Goal: Check status: Check status

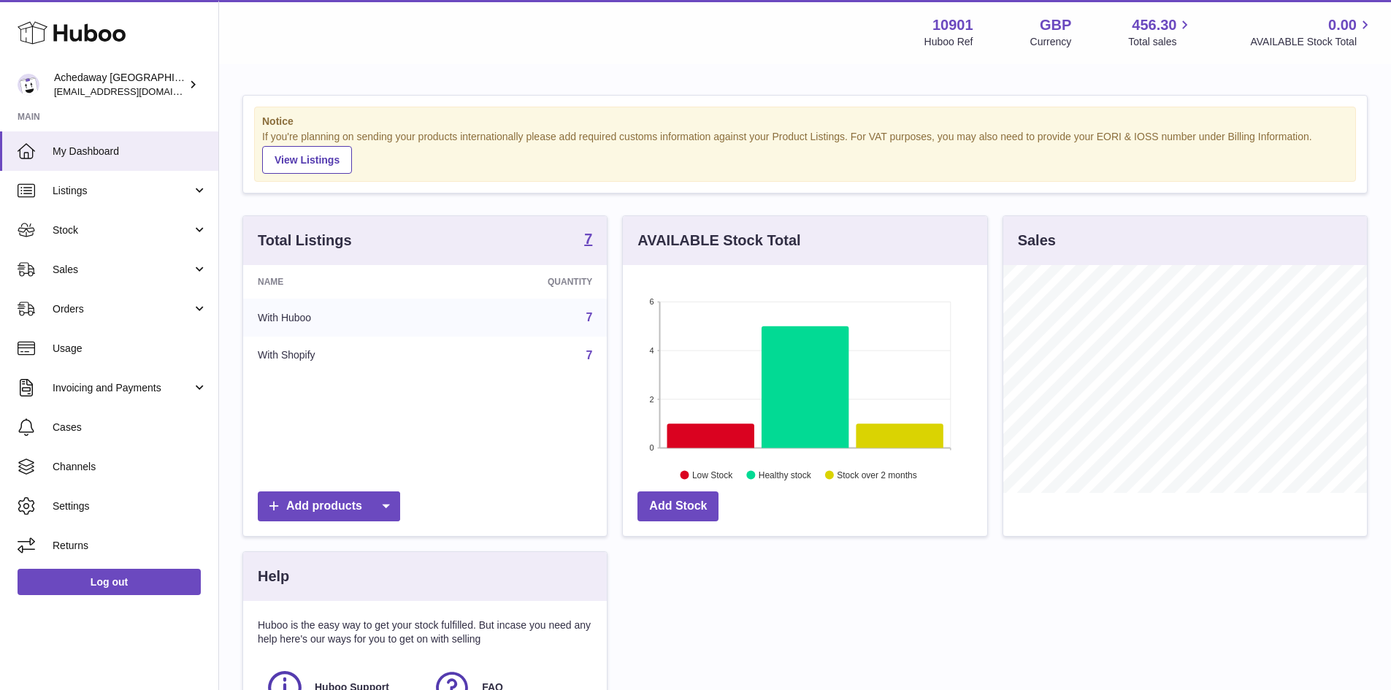
scroll to position [228, 364]
click at [119, 230] on span "Stock" at bounding box center [122, 230] width 139 height 14
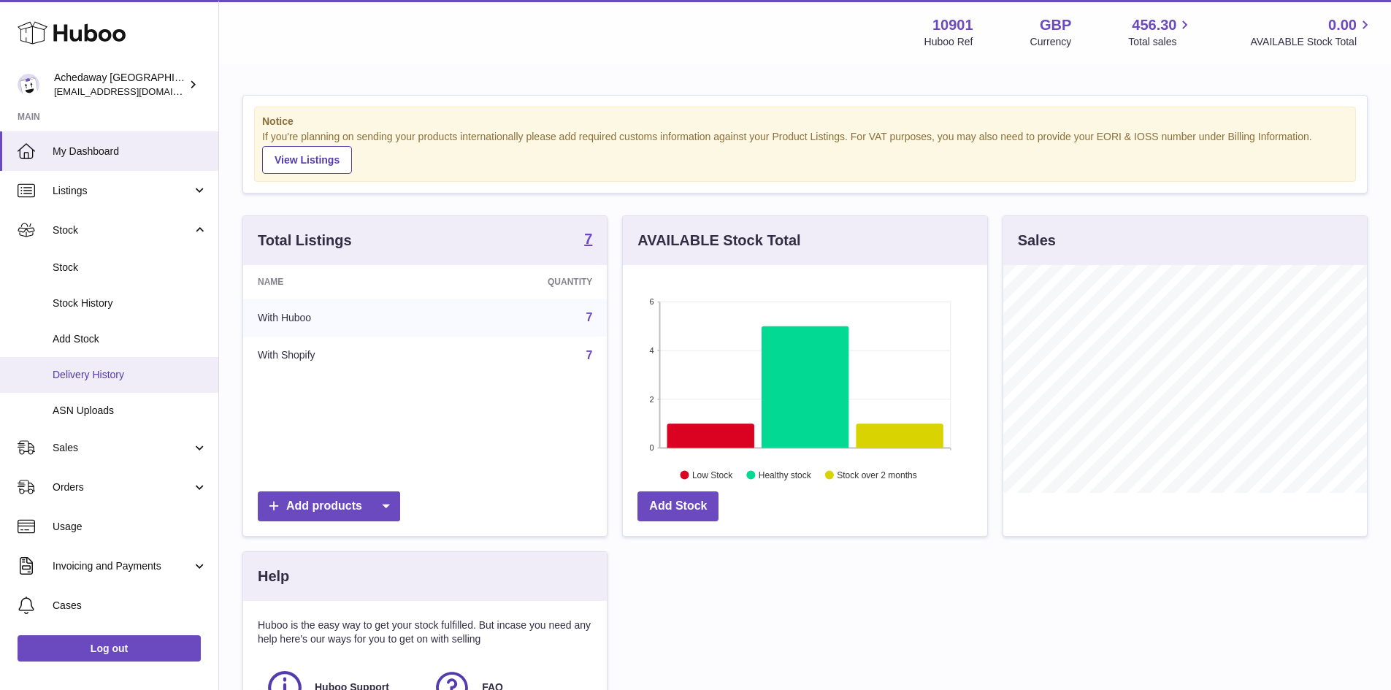
click at [123, 376] on span "Delivery History" at bounding box center [130, 375] width 155 height 14
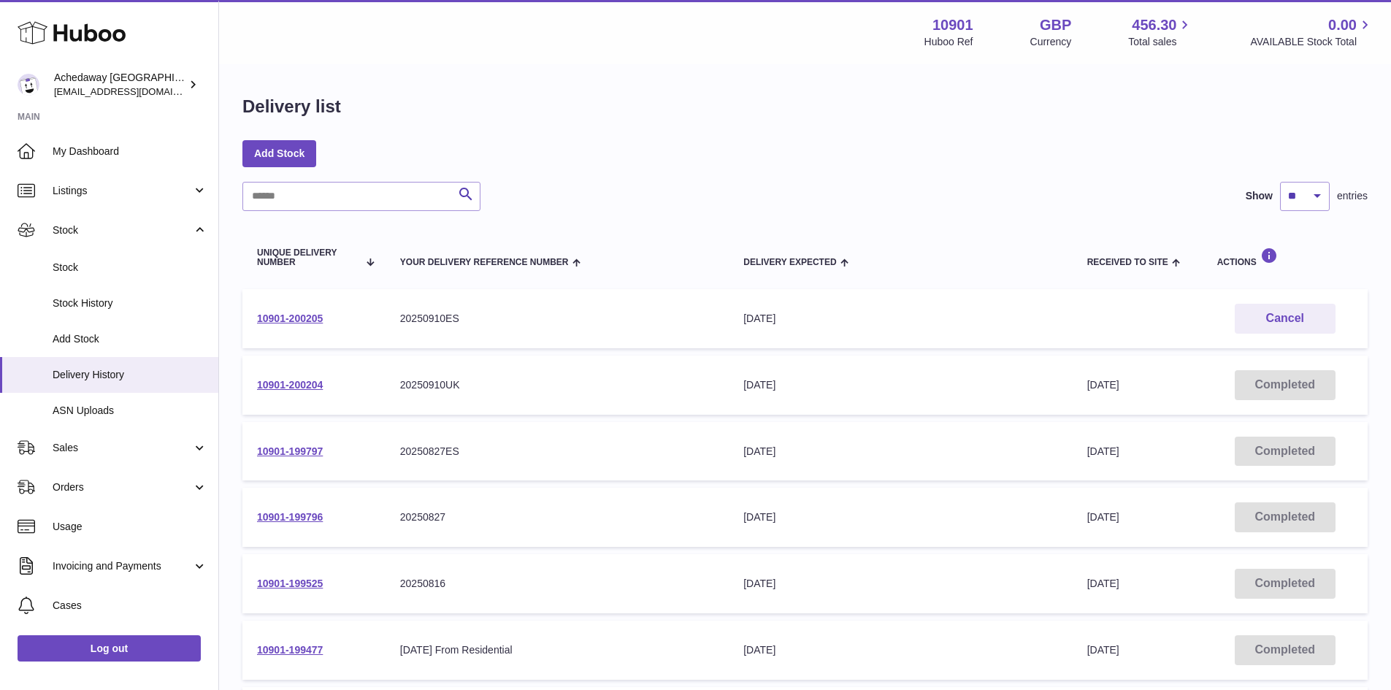
click at [256, 325] on td "10901-200205" at bounding box center [313, 318] width 143 height 59
click at [258, 321] on link "10901-200205" at bounding box center [290, 318] width 66 height 12
